Goal: Transaction & Acquisition: Obtain resource

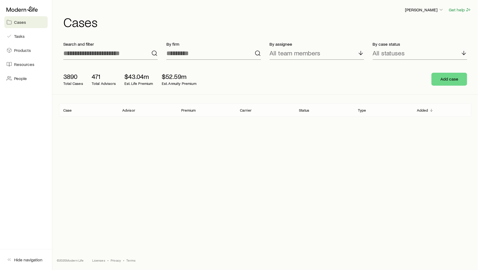
click at [431, 14] on header "Rich Loeffler Get help Cases" at bounding box center [265, 17] width 412 height 22
click at [431, 10] on p "Rich Loeffler" at bounding box center [424, 9] width 39 height 5
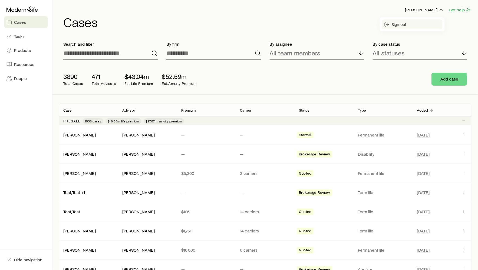
click at [400, 24] on span "Sign out" at bounding box center [399, 24] width 15 height 5
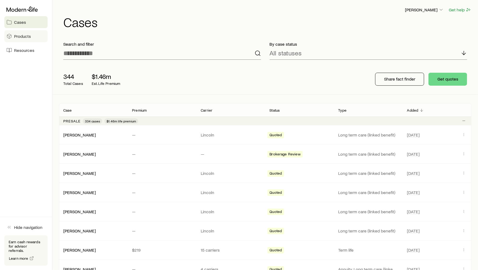
click at [22, 39] on link "Products" at bounding box center [25, 36] width 43 height 12
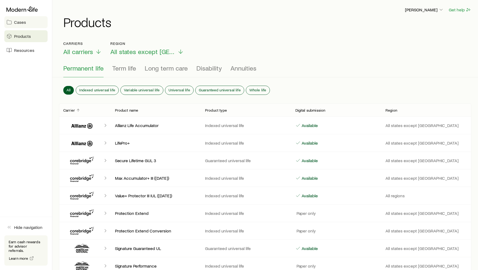
click at [25, 23] on span "Cases" at bounding box center [20, 21] width 12 height 5
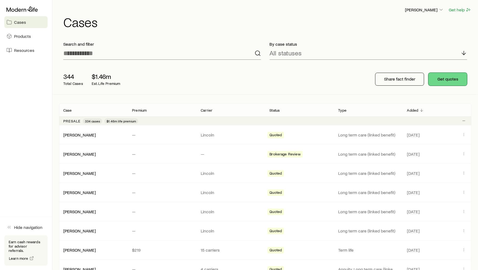
click at [452, 81] on button "Get quotes" at bounding box center [447, 79] width 39 height 13
